Goal: Find contact information: Find contact information

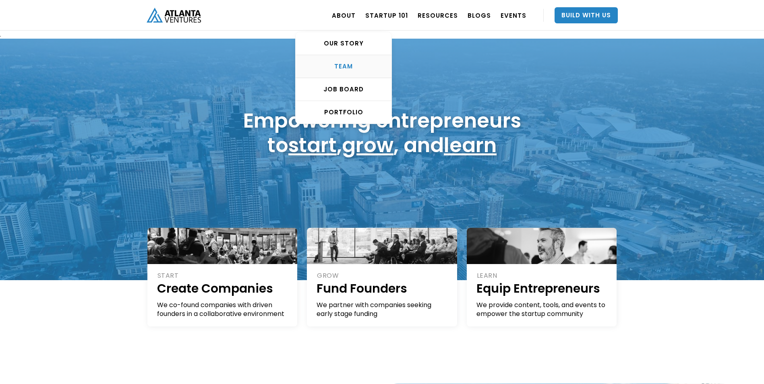
click at [349, 60] on link "TEAM" at bounding box center [344, 66] width 96 height 23
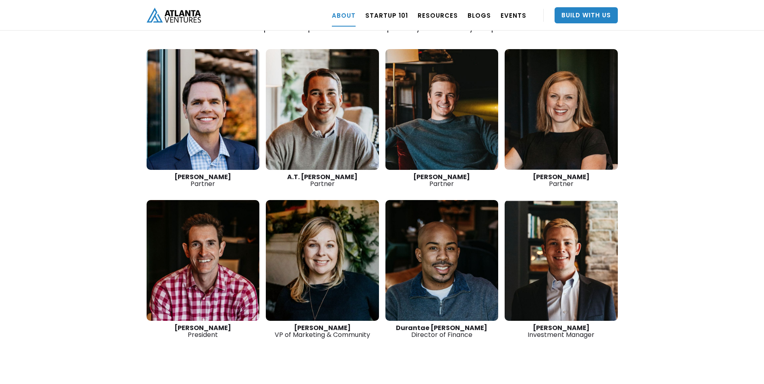
scroll to position [1141, 0]
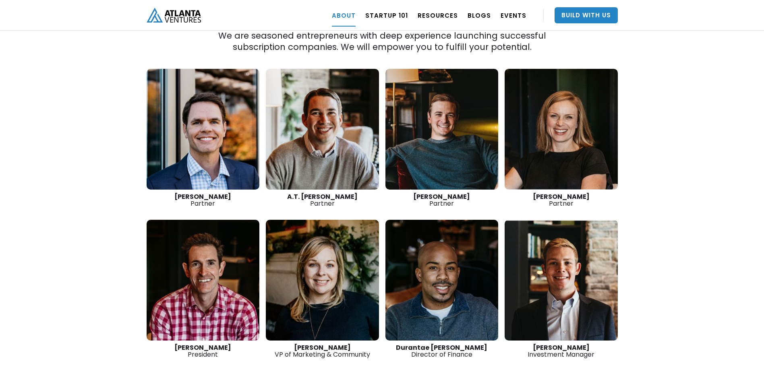
click at [576, 248] on link at bounding box center [560, 280] width 113 height 121
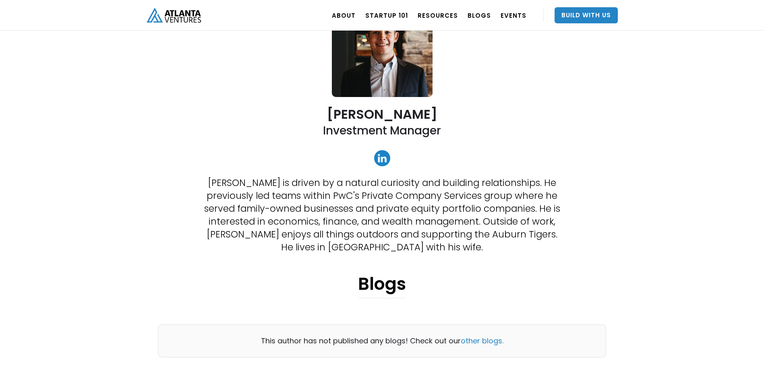
scroll to position [121, 0]
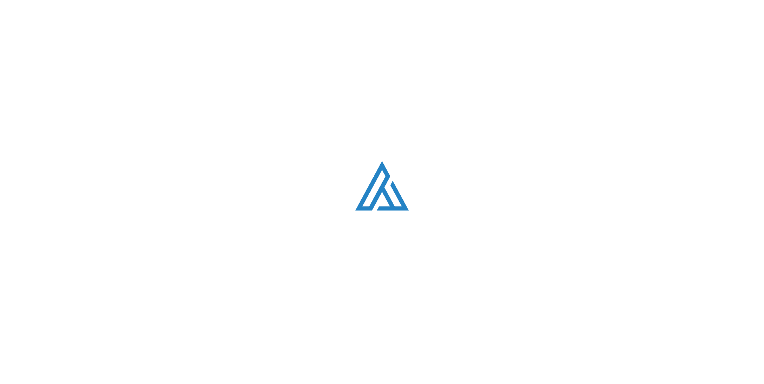
scroll to position [1141, 0]
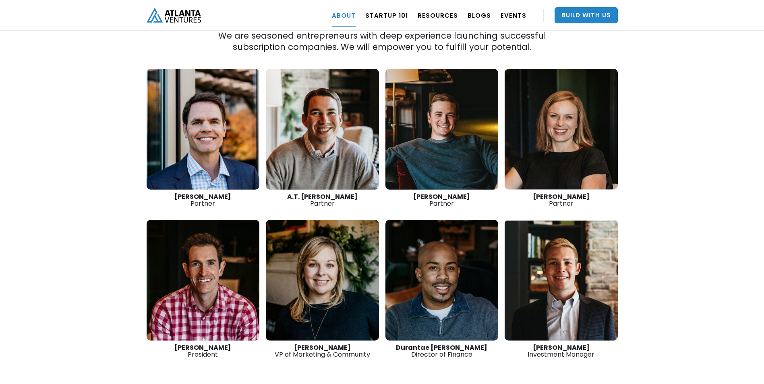
click at [415, 248] on link at bounding box center [441, 280] width 113 height 121
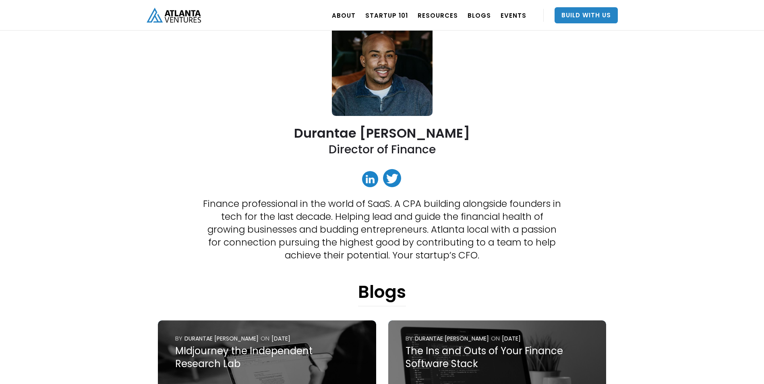
scroll to position [81, 0]
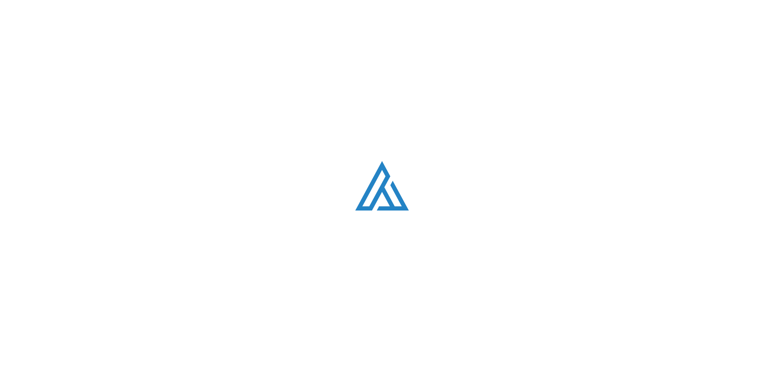
scroll to position [1141, 0]
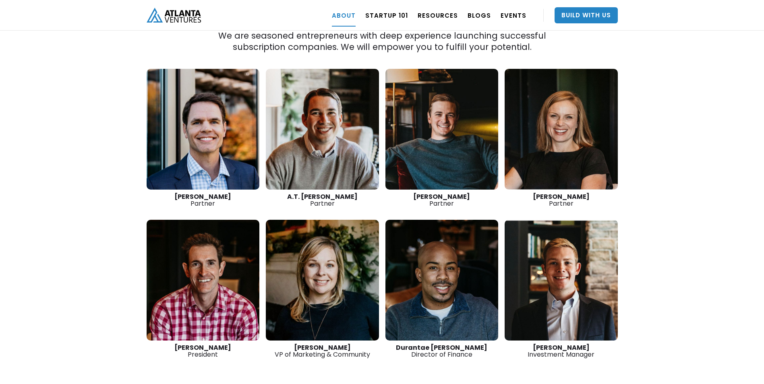
click at [333, 253] on link at bounding box center [322, 280] width 113 height 121
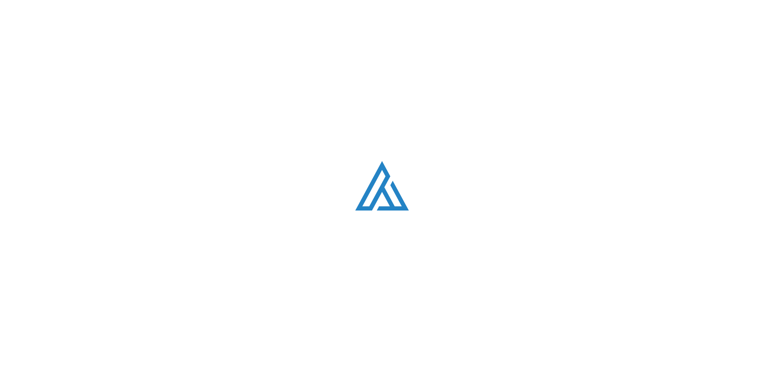
scroll to position [1141, 0]
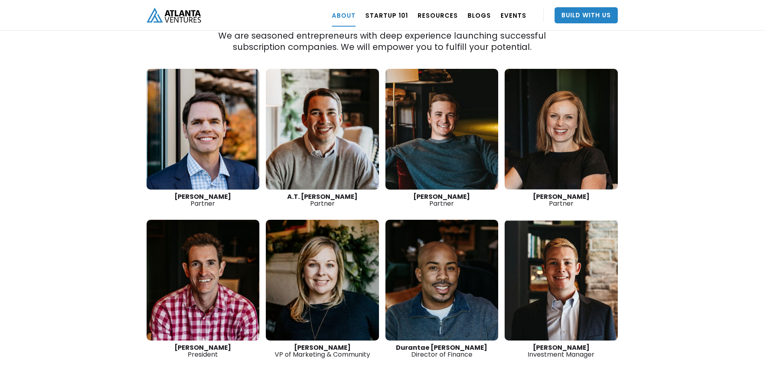
click at [563, 128] on link at bounding box center [560, 129] width 113 height 121
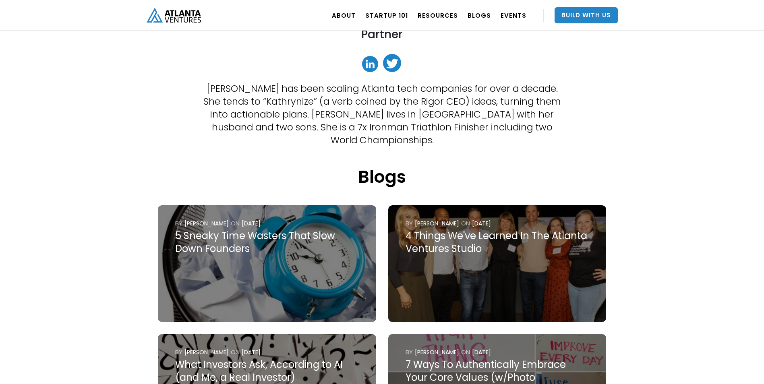
scroll to position [201, 0]
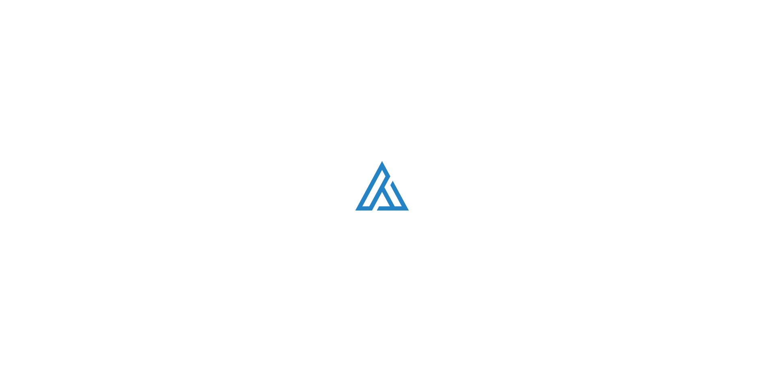
scroll to position [1141, 0]
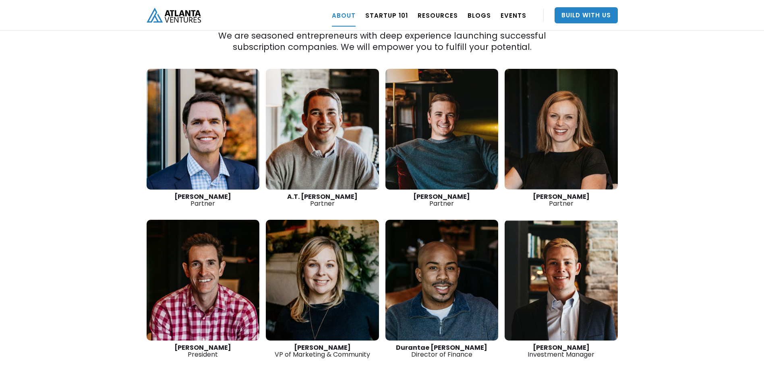
click at [328, 115] on link at bounding box center [322, 129] width 113 height 121
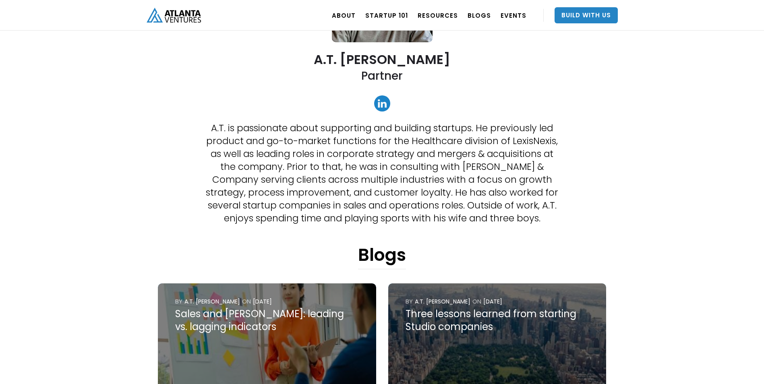
scroll to position [161, 0]
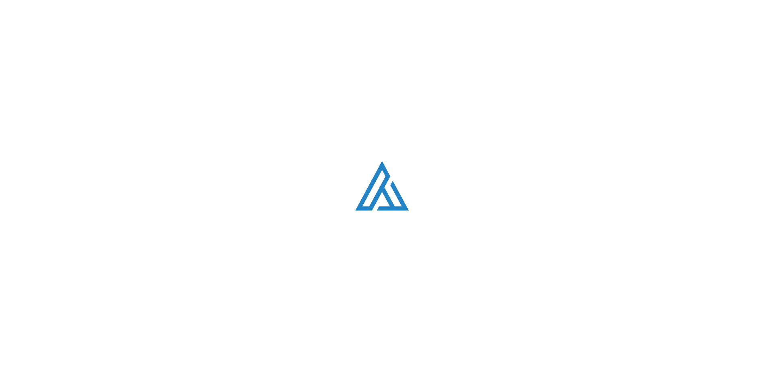
scroll to position [1141, 0]
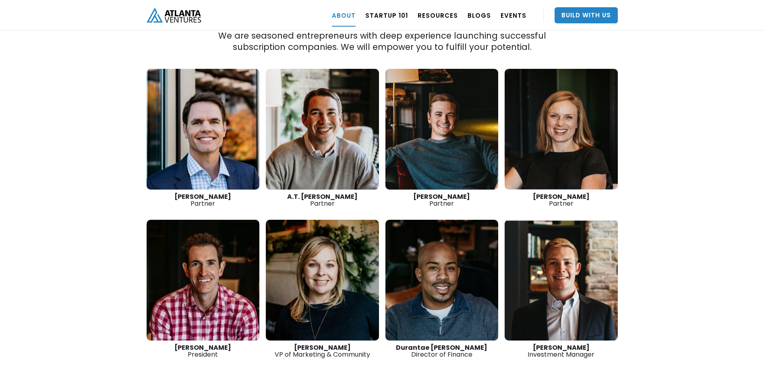
click at [193, 108] on link at bounding box center [203, 129] width 113 height 121
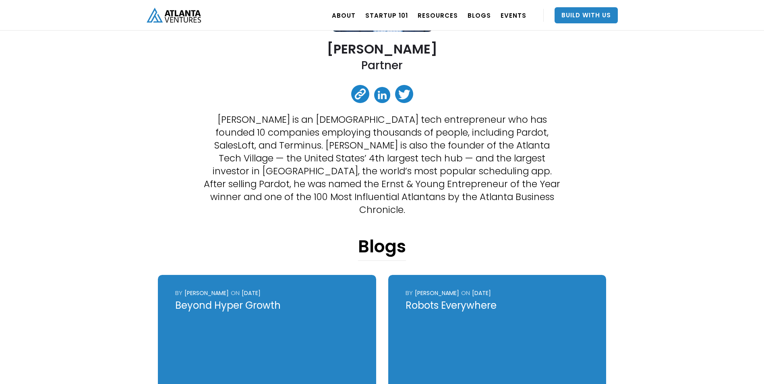
scroll to position [40, 0]
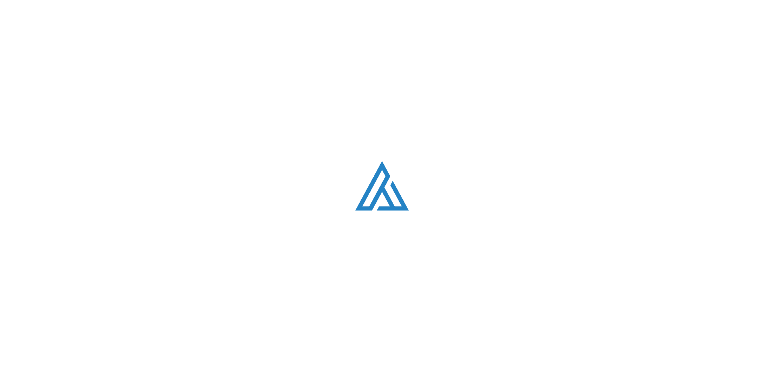
scroll to position [1141, 0]
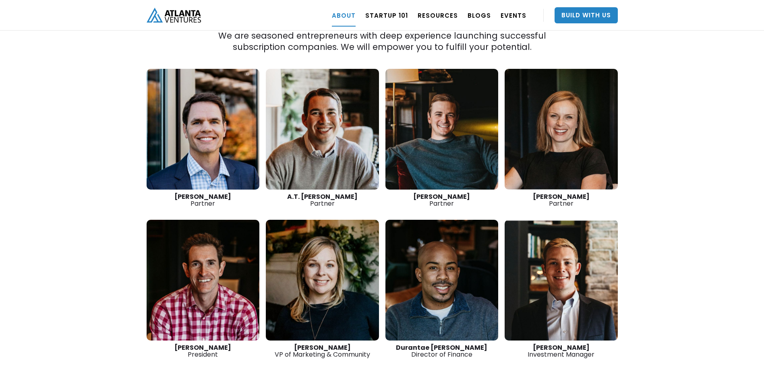
click at [232, 269] on link at bounding box center [203, 280] width 113 height 121
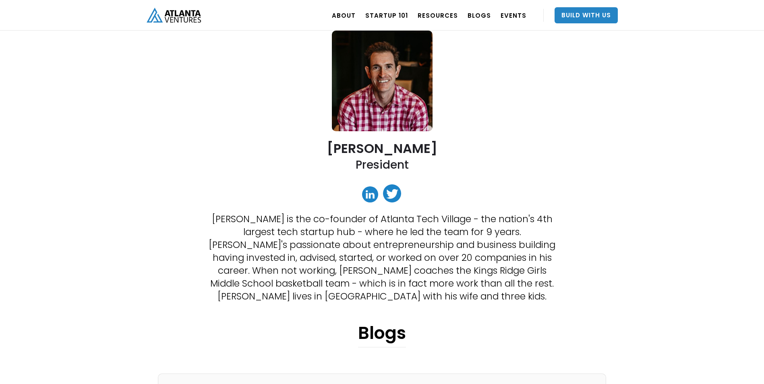
scroll to position [40, 0]
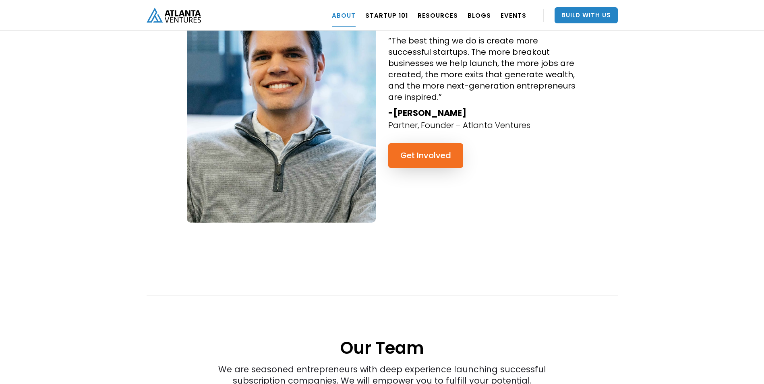
scroll to position [779, 0]
